Goal: Navigation & Orientation: Find specific page/section

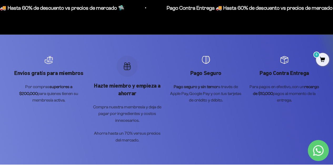
scroll to position [869, 0]
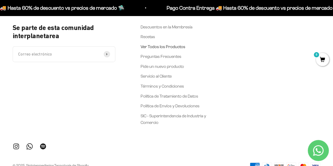
click at [153, 47] on link "Ver Todos los Productos" at bounding box center [163, 46] width 45 height 7
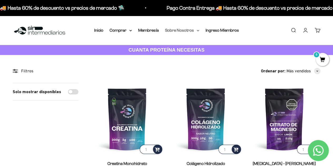
click at [195, 31] on summary "Sobre Nosotros" at bounding box center [182, 30] width 34 height 7
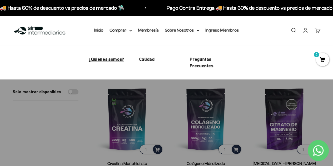
click at [114, 58] on span "¿Quiénes somos?" at bounding box center [107, 59] width 36 height 6
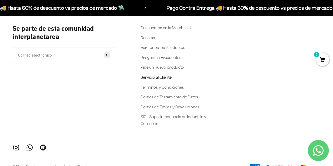
scroll to position [1129, 0]
